Goal: Information Seeking & Learning: Learn about a topic

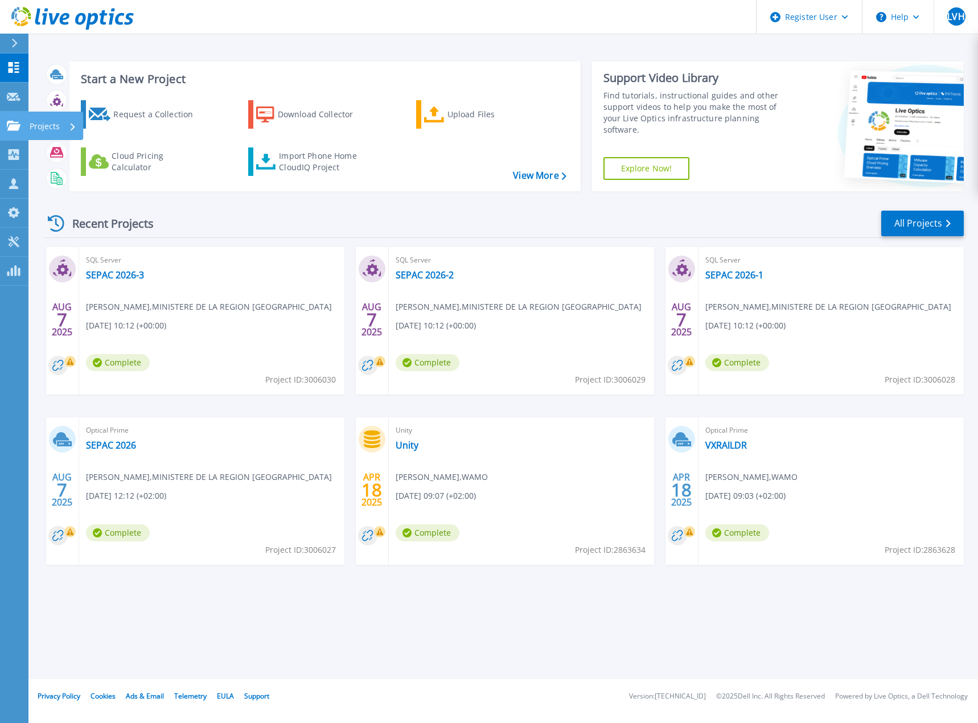
click at [15, 121] on icon at bounding box center [14, 126] width 14 height 10
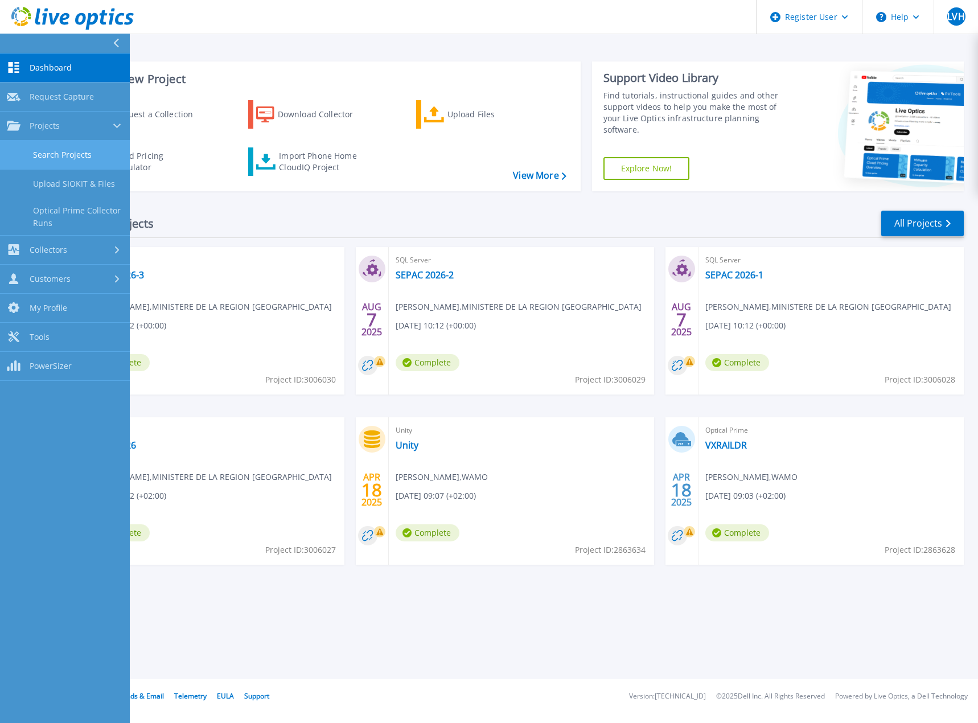
click at [67, 160] on link "Search Projects" at bounding box center [65, 155] width 130 height 29
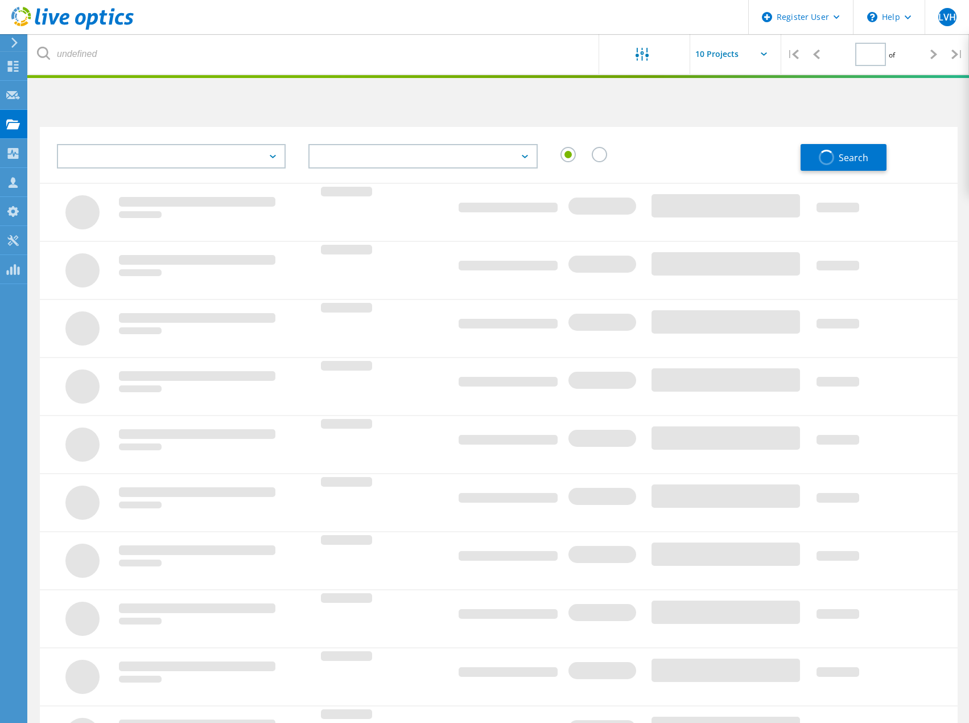
type input "1"
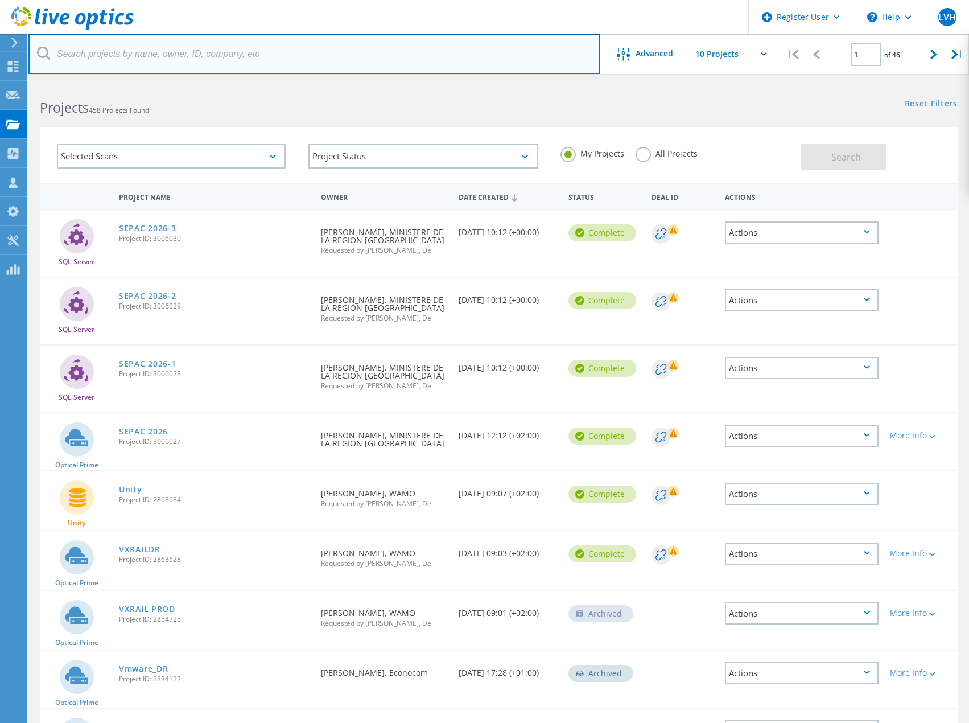
click at [145, 45] on input "text" at bounding box center [313, 54] width 571 height 40
type input "belfius"
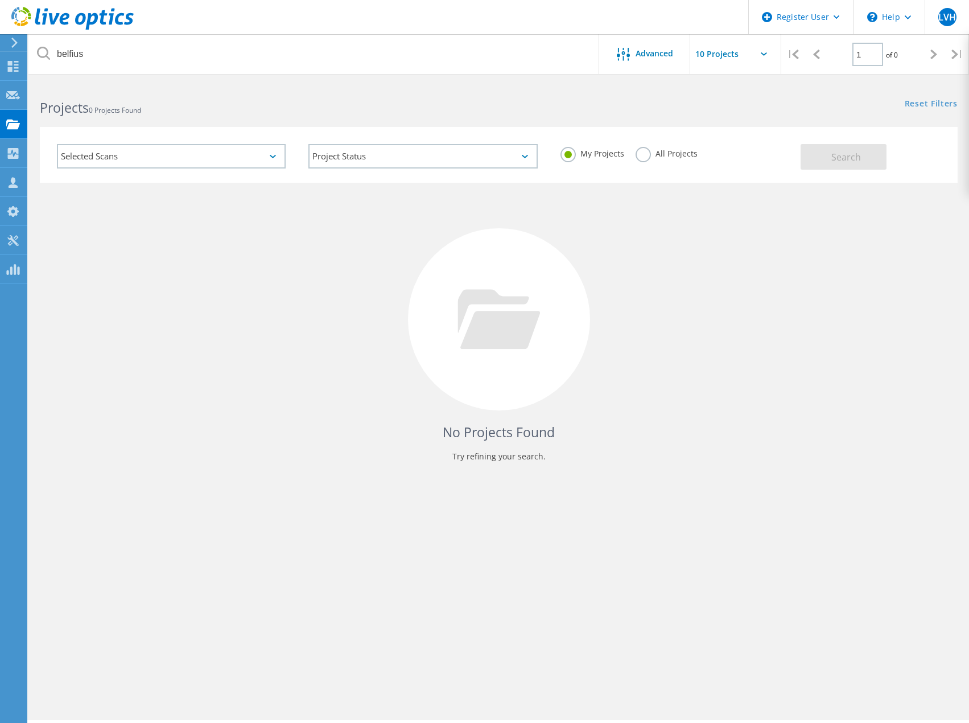
click at [647, 156] on label "All Projects" at bounding box center [667, 152] width 62 height 11
click at [0, 0] on input "All Projects" at bounding box center [0, 0] width 0 height 0
click at [855, 153] on span "Search" at bounding box center [847, 157] width 30 height 13
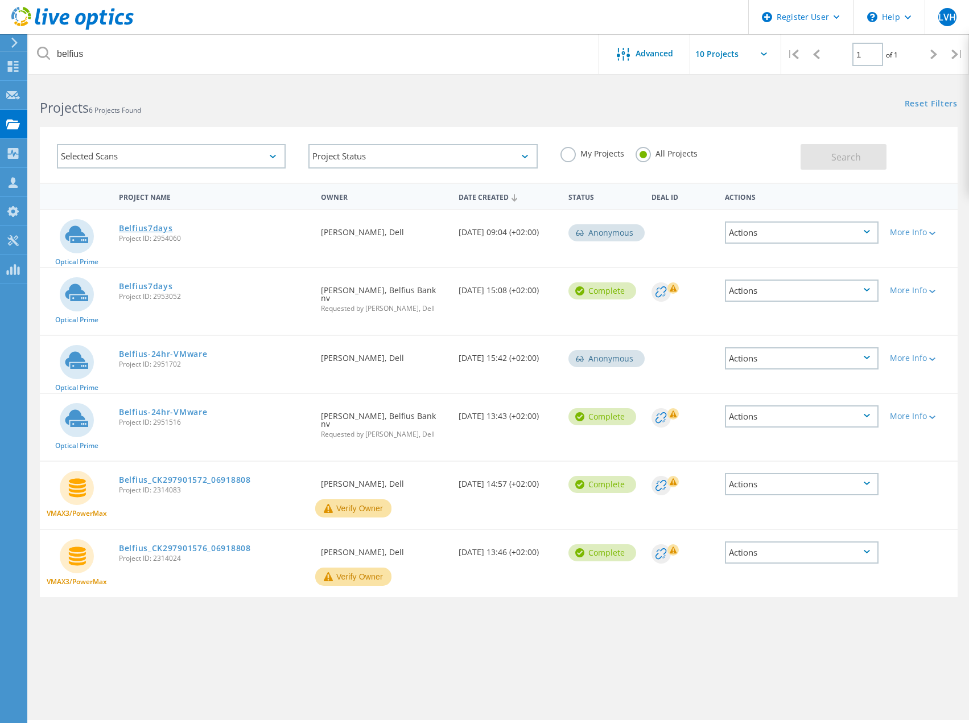
click at [164, 227] on link "Belfius7days" at bounding box center [146, 228] width 54 height 8
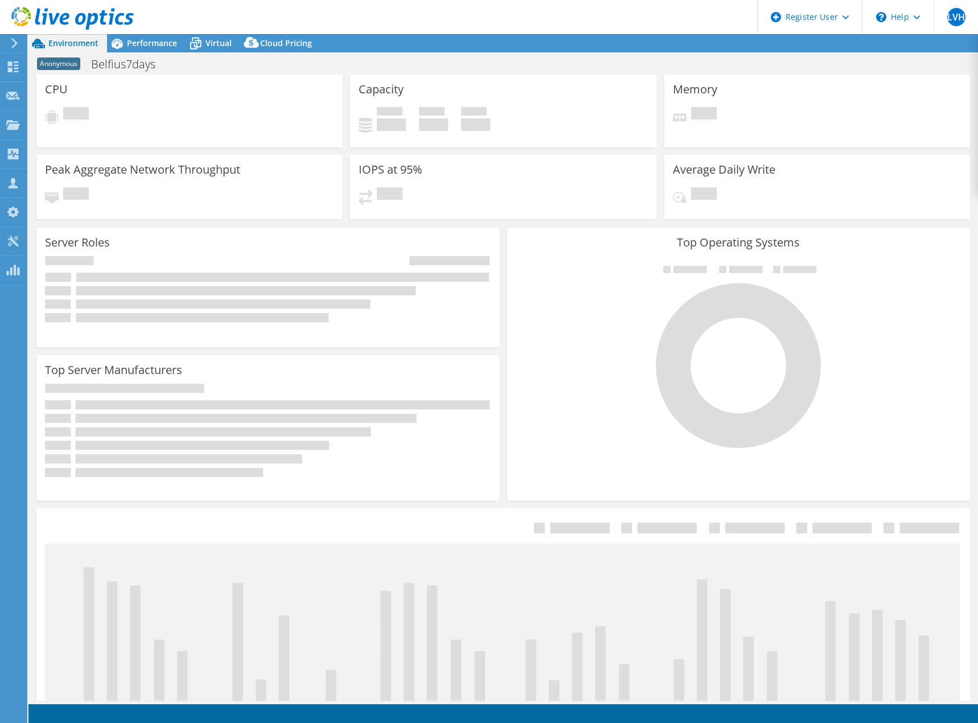
select select "USD"
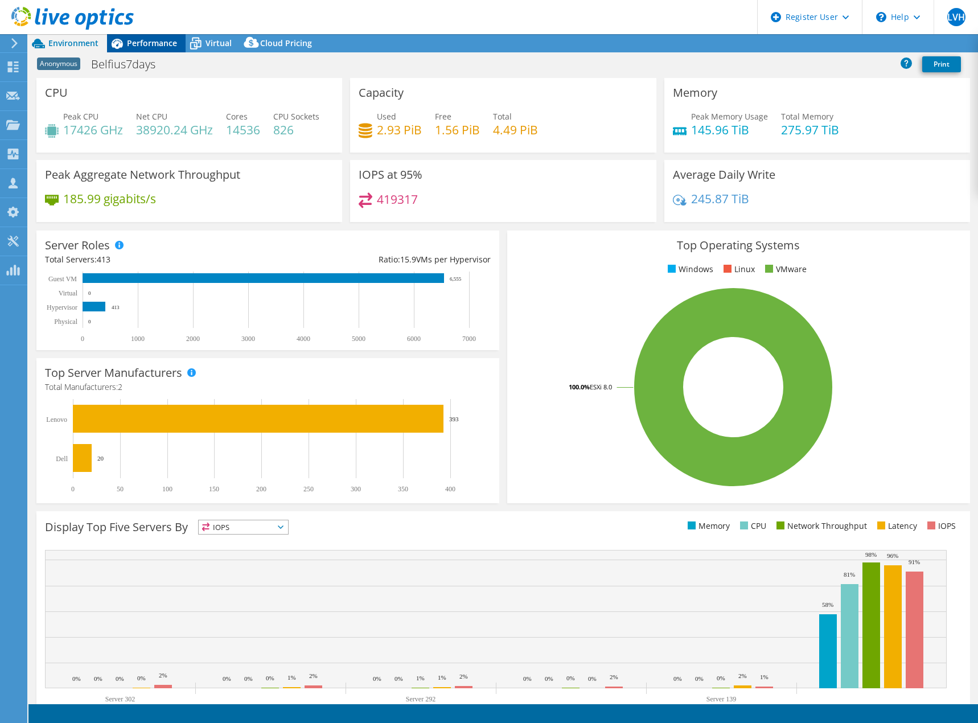
click at [163, 42] on span "Performance" at bounding box center [152, 43] width 50 height 11
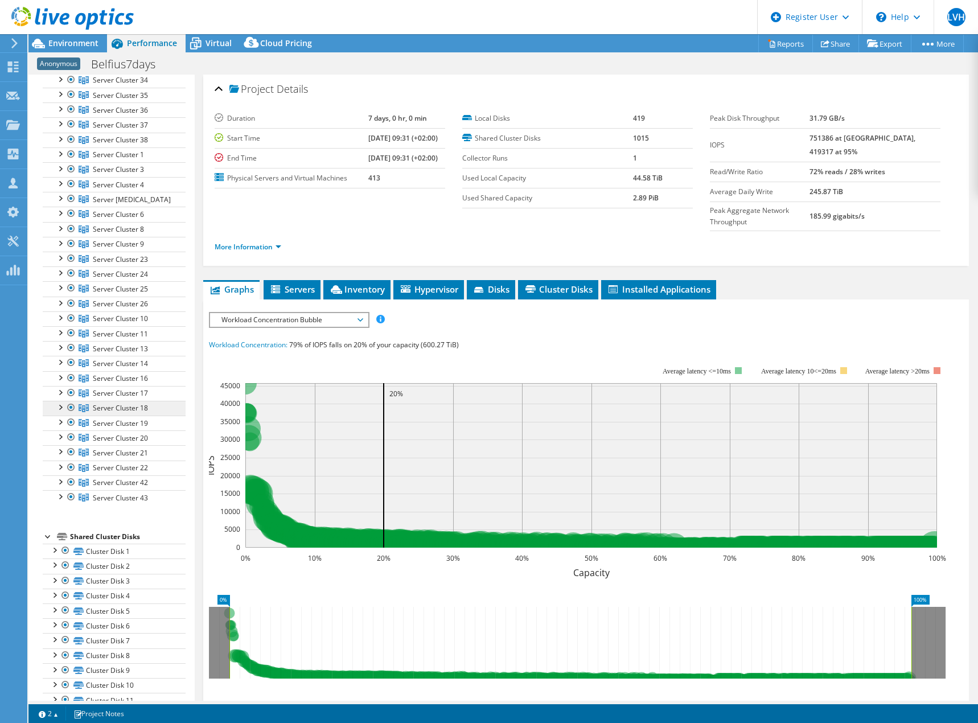
scroll to position [228, 0]
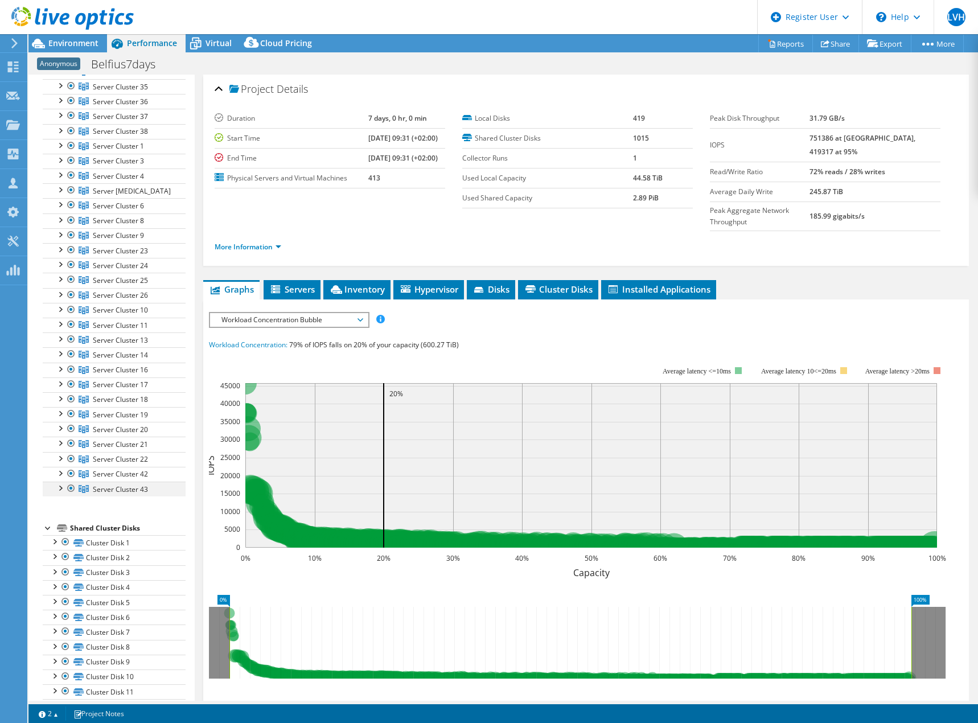
click at [63, 491] on div at bounding box center [59, 487] width 11 height 11
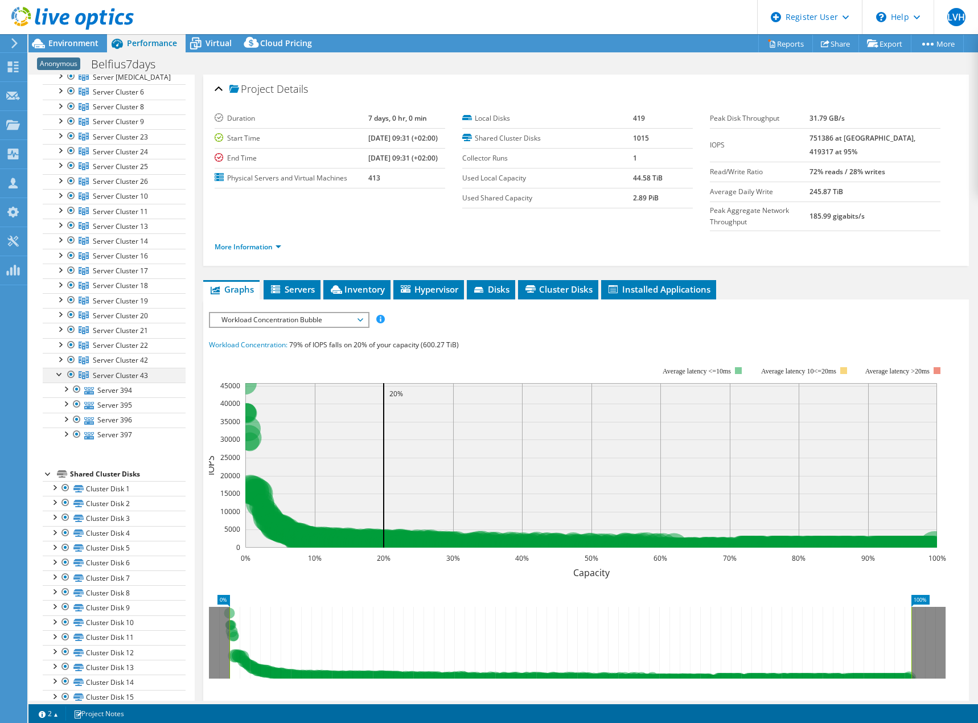
click at [63, 374] on div at bounding box center [59, 373] width 11 height 11
click at [63, 360] on div at bounding box center [59, 358] width 11 height 11
click at [62, 346] on div at bounding box center [59, 343] width 11 height 11
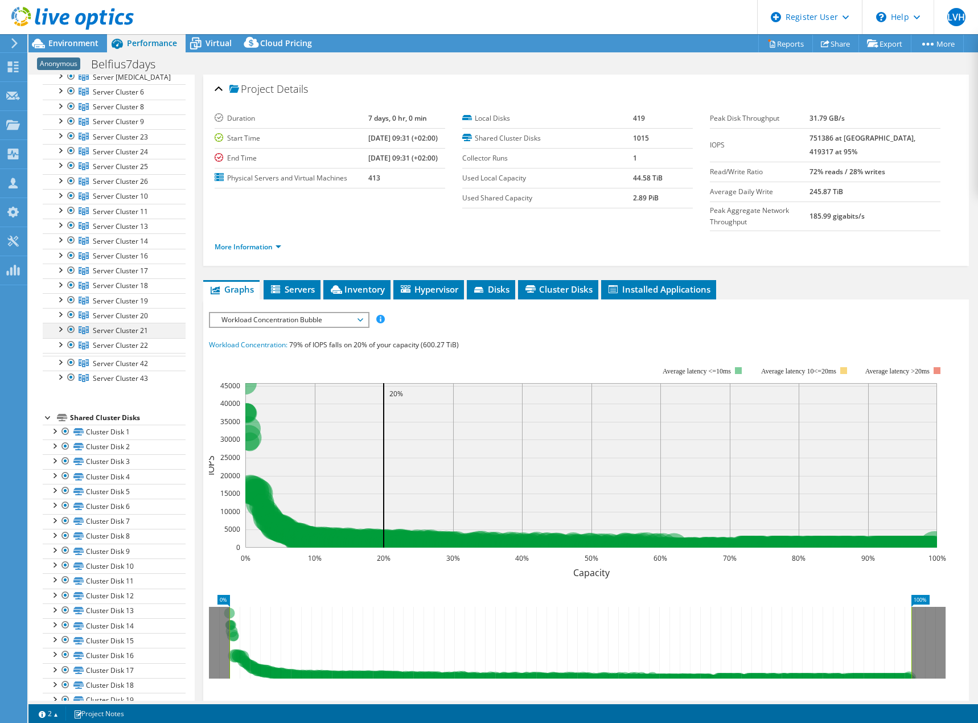
click at [61, 331] on div at bounding box center [59, 328] width 11 height 11
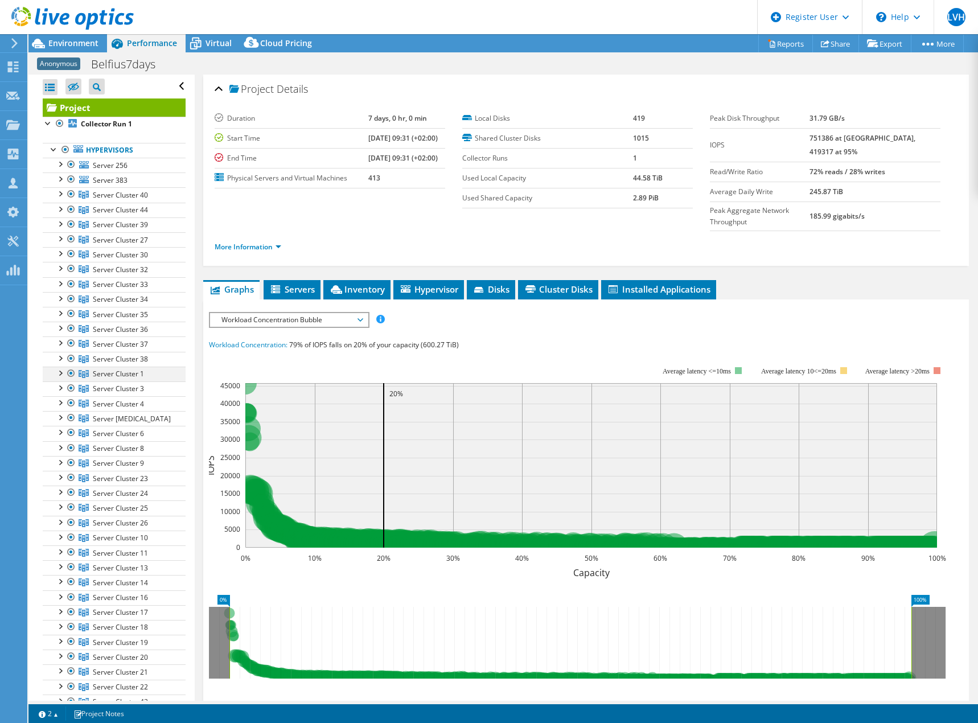
scroll to position [57, 0]
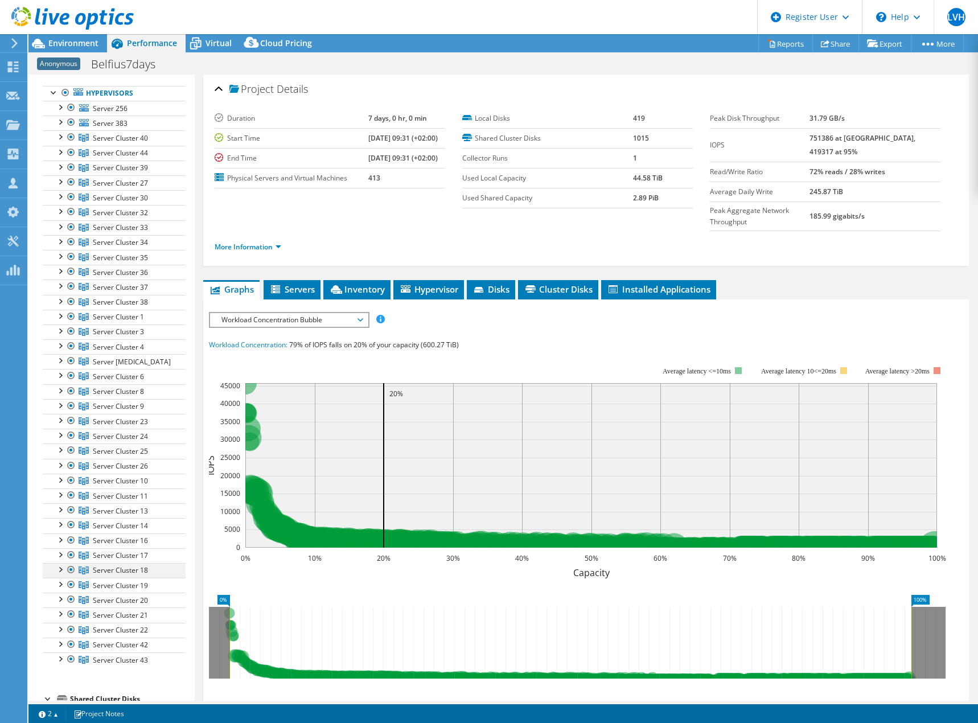
click at [59, 572] on div at bounding box center [59, 568] width 11 height 11
click at [59, 558] on div at bounding box center [59, 553] width 11 height 11
click at [58, 543] on div at bounding box center [59, 538] width 11 height 11
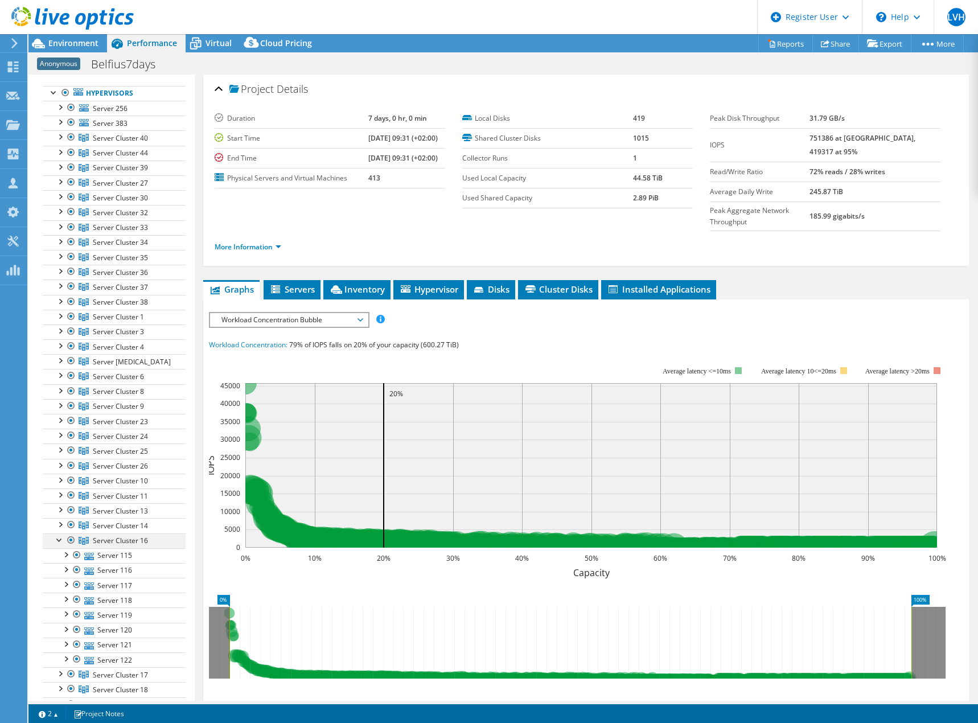
click at [58, 543] on div at bounding box center [59, 538] width 11 height 11
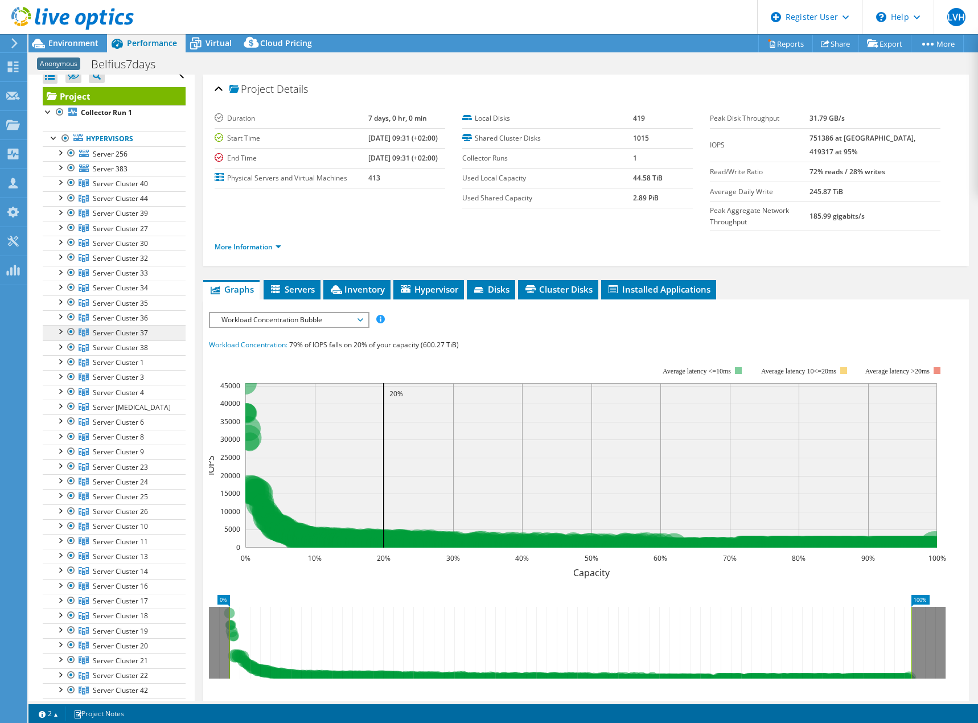
scroll to position [0, 0]
